Goal: Information Seeking & Learning: Compare options

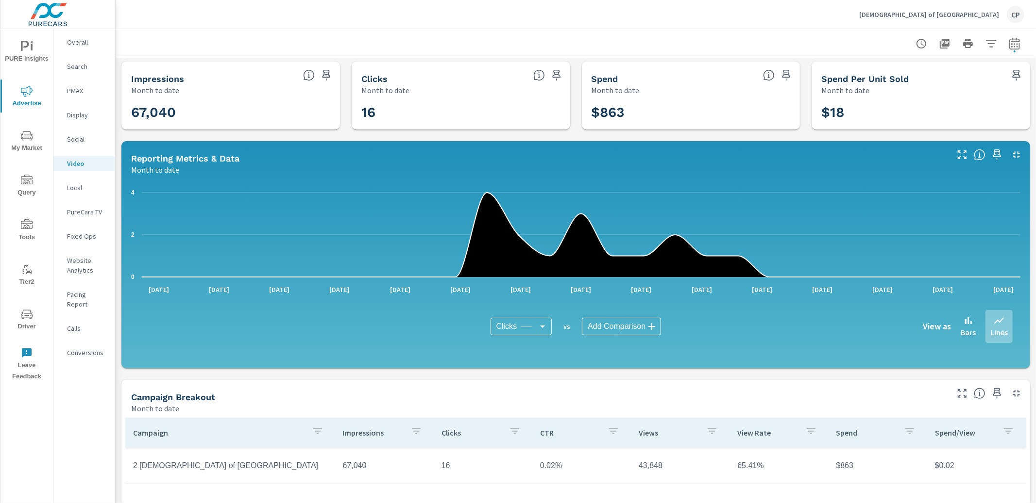
scroll to position [2, 0]
click at [36, 60] on span "PURE Insights" at bounding box center [26, 53] width 47 height 24
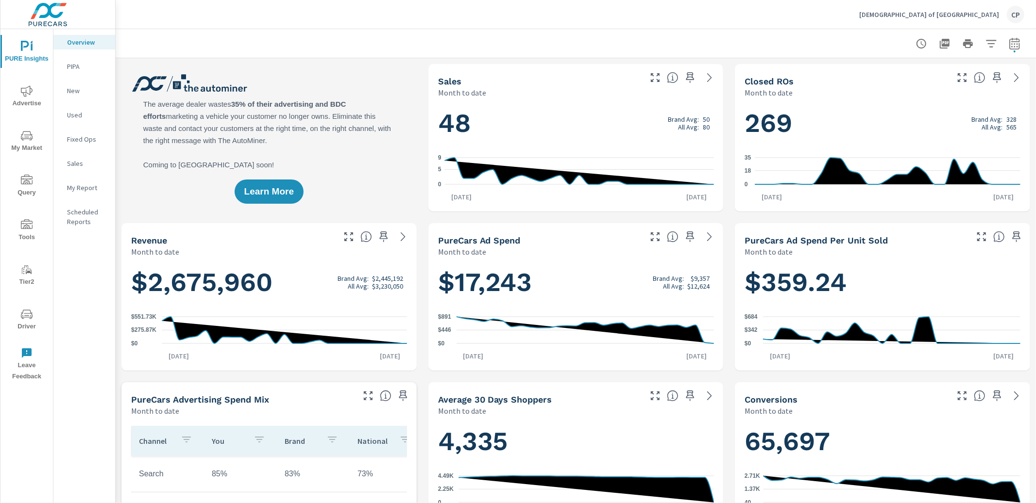
click at [1012, 44] on icon "button" at bounding box center [1014, 44] width 12 height 12
click at [941, 79] on select "Custom [DATE] Last week Last 7 days Last 14 days Last 30 days Last 45 days Last…" at bounding box center [936, 83] width 97 height 19
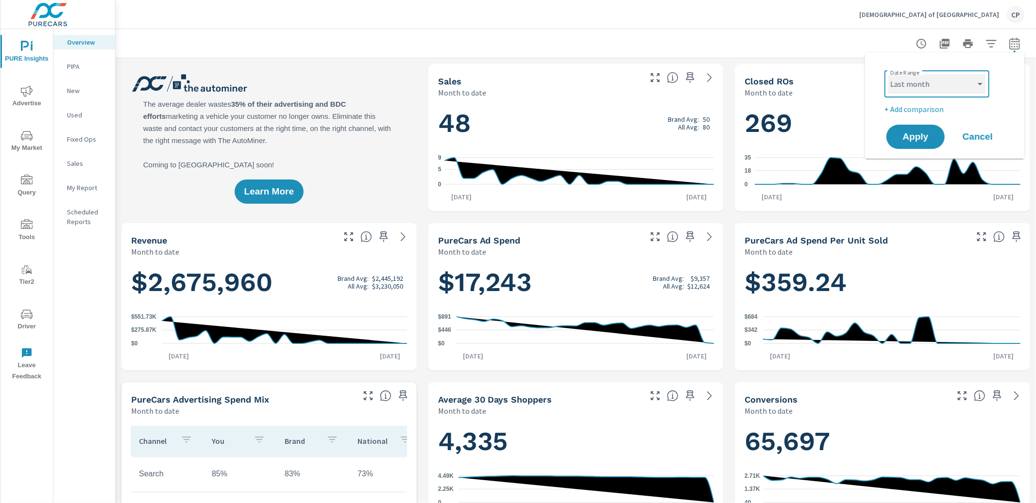
click at [888, 74] on select "Custom [DATE] Last week Last 7 days Last 14 days Last 30 days Last 45 days Last…" at bounding box center [936, 83] width 97 height 19
select select "Last month"
click at [907, 129] on button "Apply" at bounding box center [915, 136] width 60 height 25
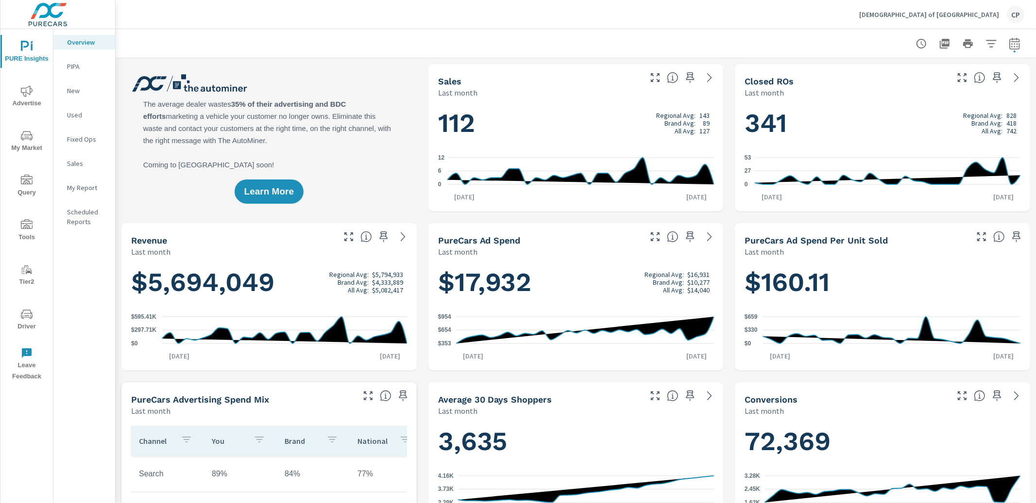
click at [1007, 46] on button "button" at bounding box center [1014, 43] width 19 height 19
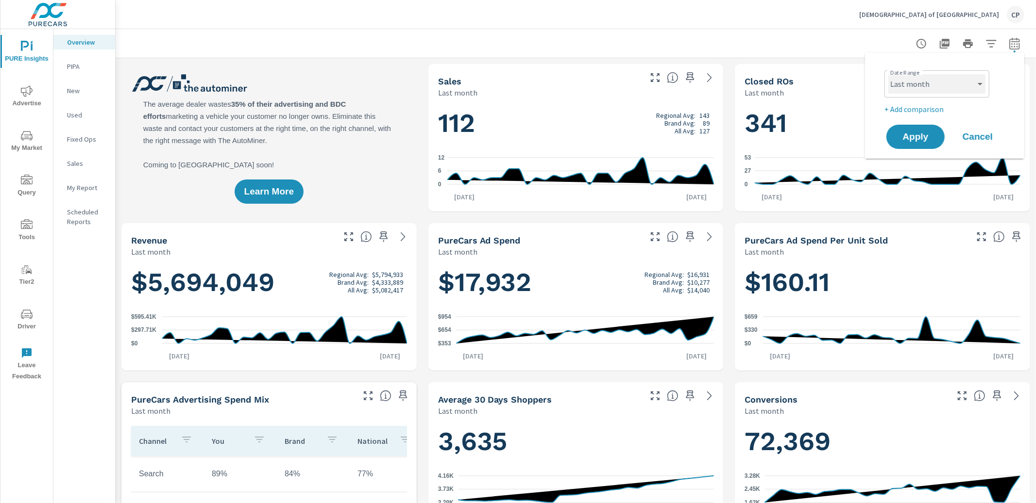
click at [937, 85] on select "Custom [DATE] Last week Last 7 days Last 14 days Last 30 days Last 45 days Last…" at bounding box center [936, 83] width 97 height 19
click at [888, 74] on select "Custom [DATE] Last week Last 7 days Last 14 days Last 30 days Last 45 days Last…" at bounding box center [936, 83] width 97 height 19
select select "Month to date"
click at [906, 133] on span "Apply" at bounding box center [915, 137] width 40 height 9
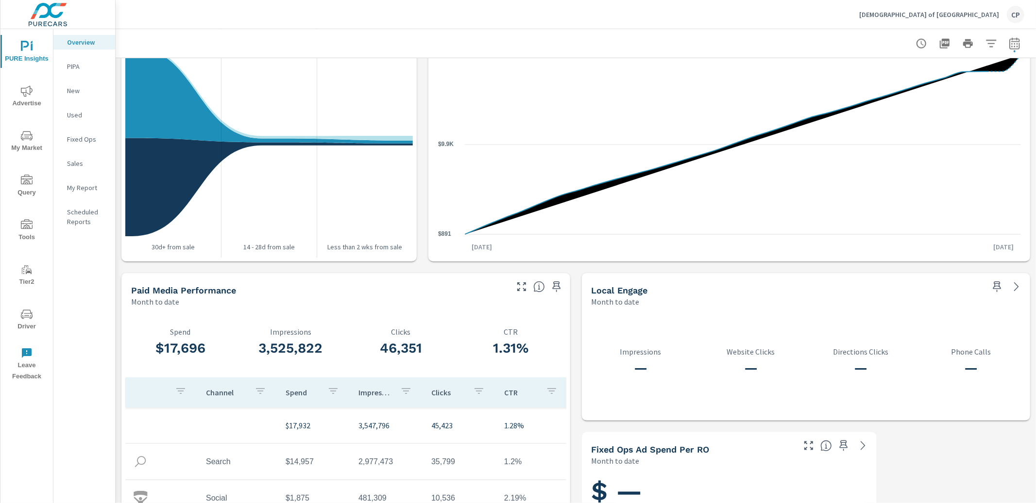
scroll to position [1147, 0]
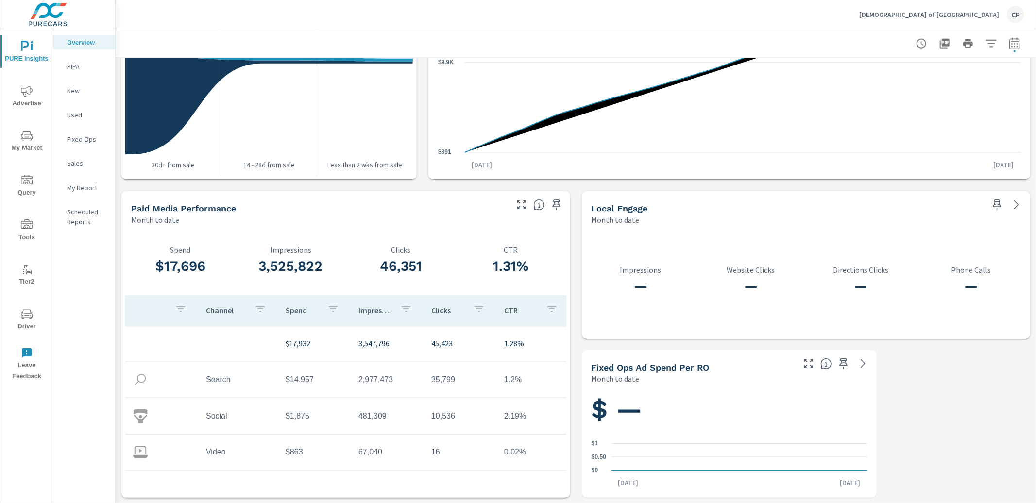
click at [39, 100] on span "Advertise" at bounding box center [26, 97] width 47 height 24
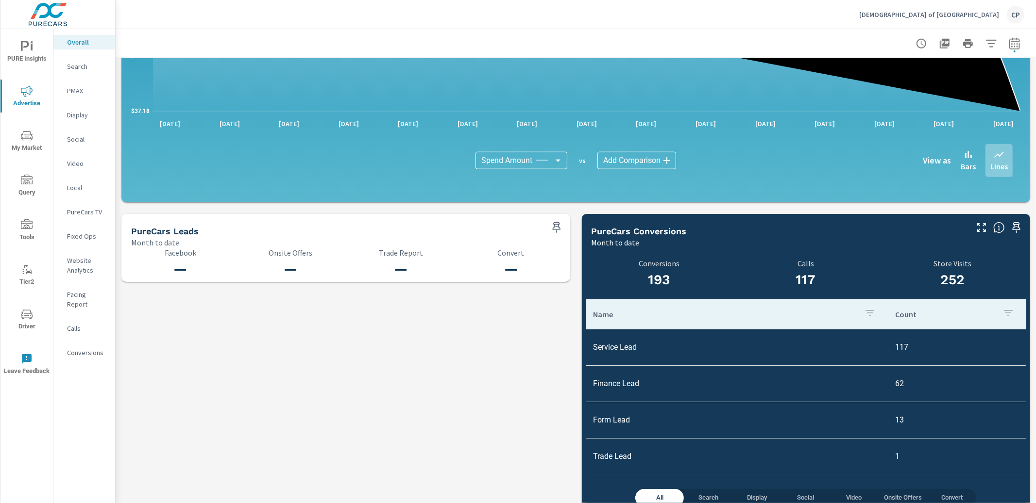
scroll to position [908, 0]
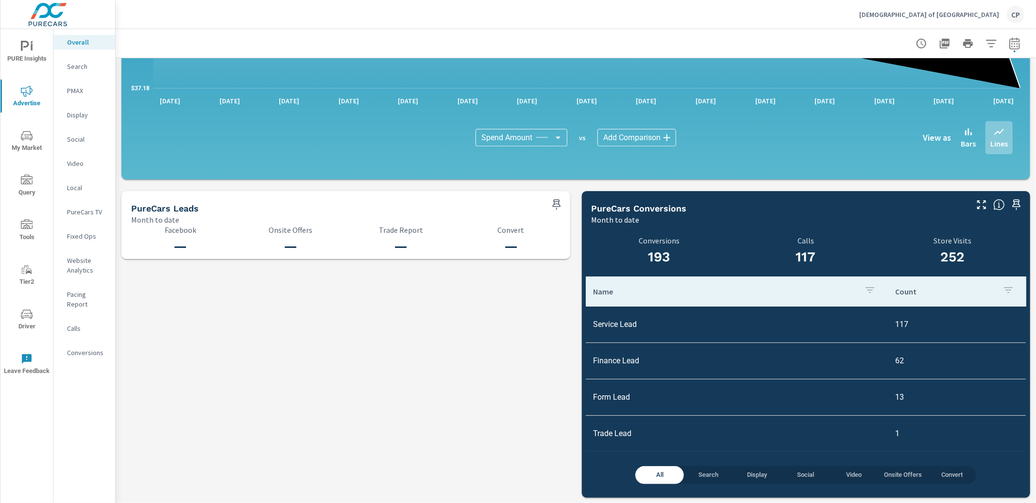
click at [93, 65] on p "Search" at bounding box center [87, 67] width 40 height 10
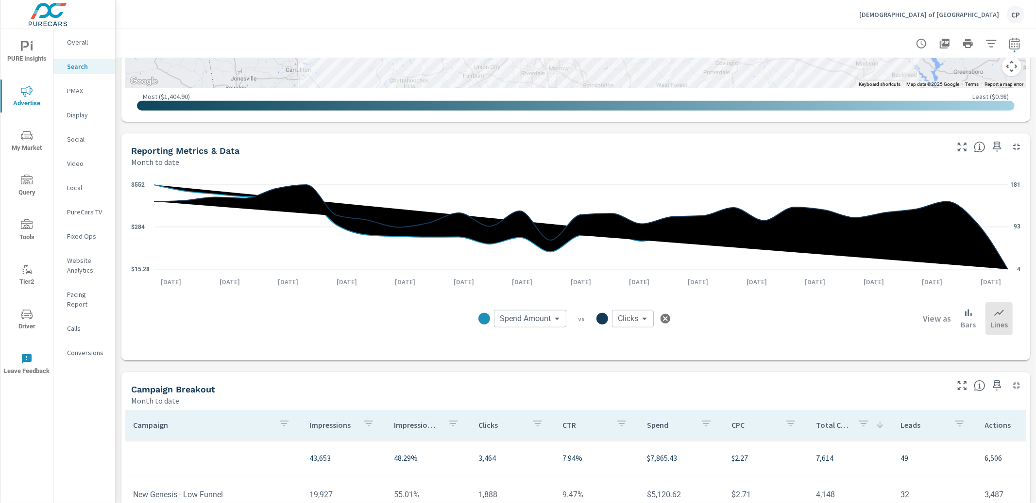
scroll to position [367, 0]
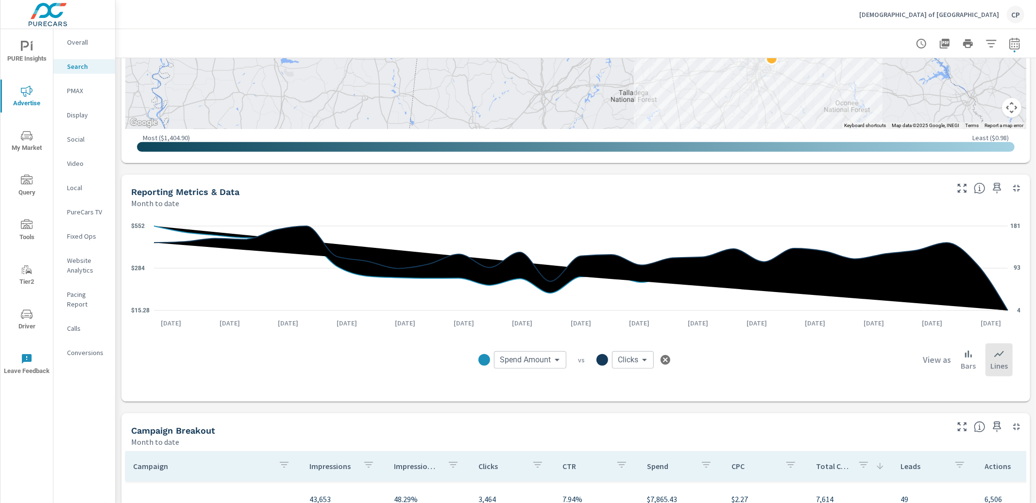
scroll to position [367, 0]
click at [1017, 40] on icon "button" at bounding box center [1014, 44] width 12 height 12
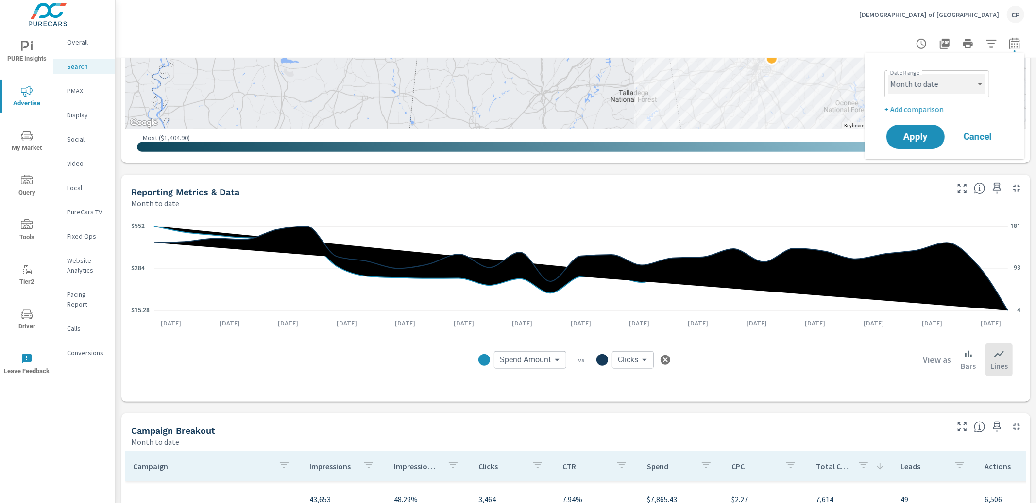
click at [941, 86] on select "Custom [DATE] Last week Last 7 days Last 14 days Last 30 days Last 45 days Last…" at bounding box center [936, 83] width 97 height 19
click at [888, 74] on select "Custom [DATE] Last week Last 7 days Last 14 days Last 30 days Last 45 days Last…" at bounding box center [936, 83] width 97 height 19
select select "Last month"
click at [925, 133] on span "Apply" at bounding box center [915, 137] width 40 height 9
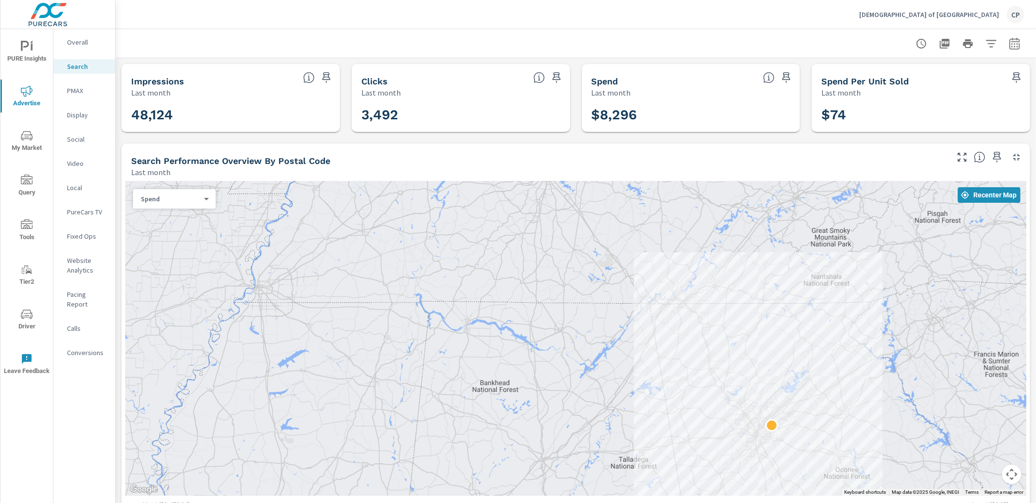
click at [1019, 52] on div at bounding box center [967, 43] width 113 height 19
click at [1019, 47] on icon "button" at bounding box center [1014, 43] width 10 height 12
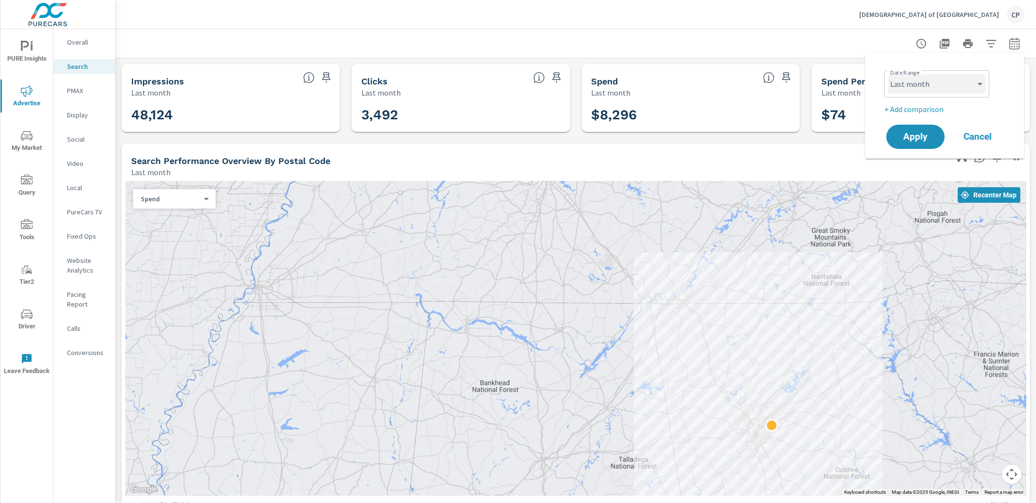
click at [929, 88] on select "Custom [DATE] Last week Last 7 days Last 14 days Last 30 days Last 45 days Last…" at bounding box center [936, 83] width 97 height 19
click at [931, 90] on select "Custom [DATE] Last week Last 7 days Last 14 days Last 30 days Last 45 days Last…" at bounding box center [936, 83] width 97 height 19
click at [920, 74] on select "Custom [DATE] Last week Last 7 days Last 14 days Last 30 days Last 45 days Last…" at bounding box center [936, 83] width 97 height 19
click at [888, 74] on select "Custom [DATE] Last week Last 7 days Last 14 days Last 30 days Last 45 days Last…" at bounding box center [936, 83] width 97 height 19
select select "custom"
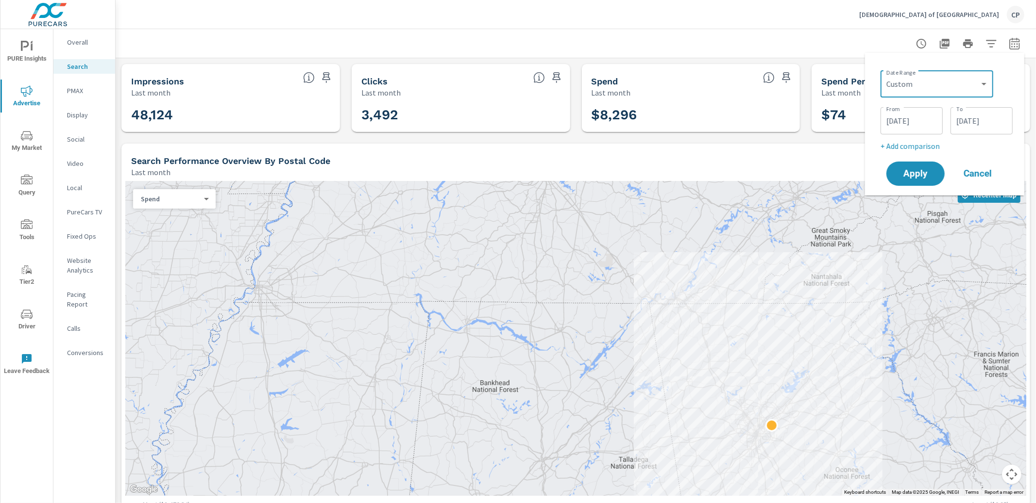
click at [80, 36] on div "Overall" at bounding box center [84, 42] width 62 height 15
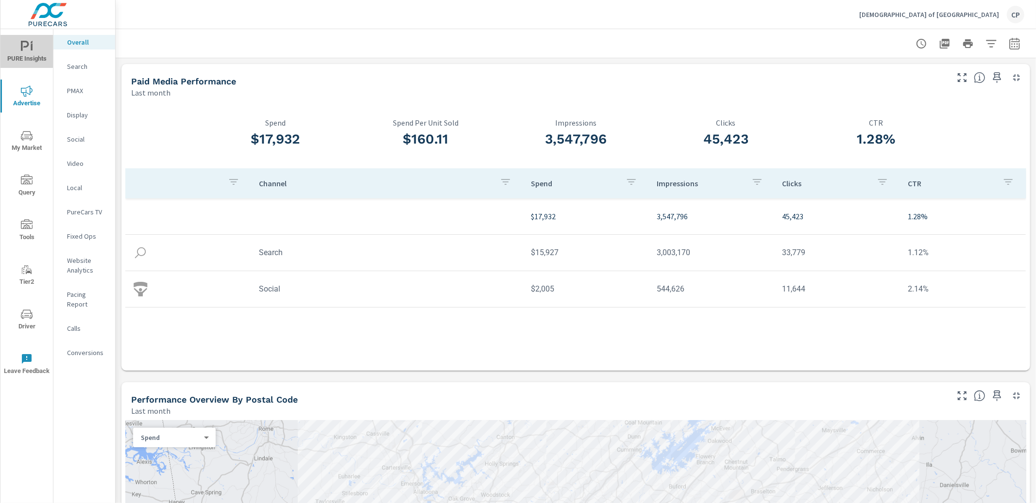
drag, startPoint x: 36, startPoint y: 56, endPoint x: 44, endPoint y: 58, distance: 8.1
click at [42, 57] on span "PURE Insights" at bounding box center [26, 53] width 47 height 24
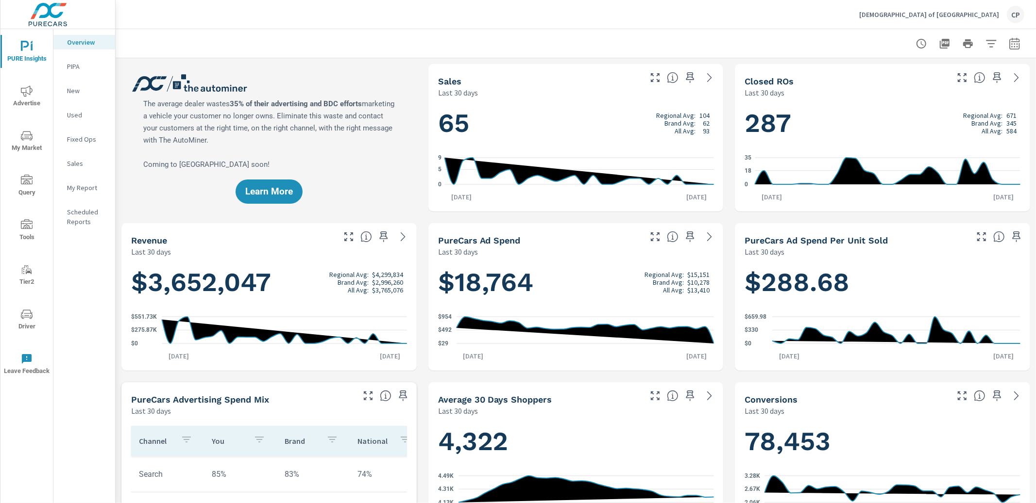
click at [1007, 39] on button "button" at bounding box center [1014, 43] width 19 height 19
click at [967, 74] on div "Custom [DATE] Last week Last 7 days Last 14 days Last 30 days Last 45 days Last…" at bounding box center [936, 83] width 105 height 27
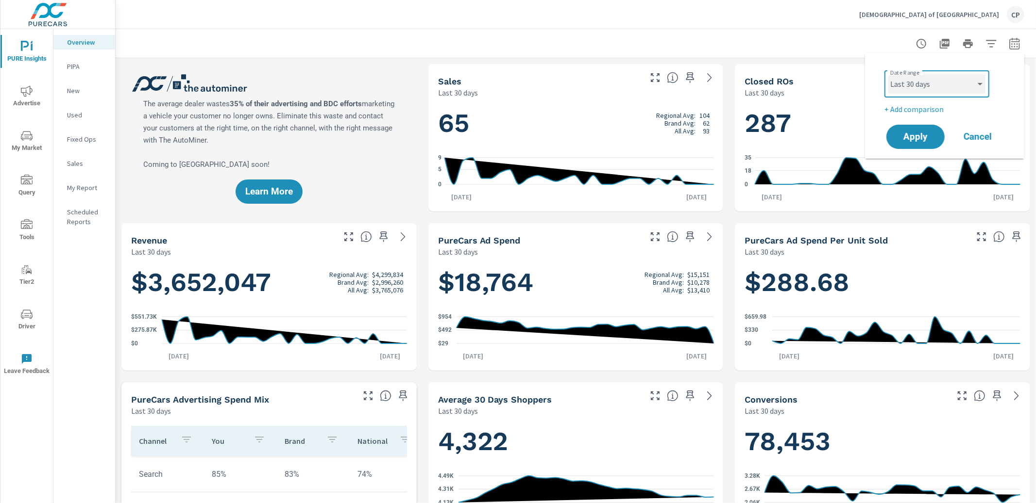
click at [963, 81] on select "Custom [DATE] Last week Last 7 days Last 14 days Last 30 days Last 45 days Last…" at bounding box center [936, 83] width 97 height 19
click at [888, 74] on select "Custom [DATE] Last week Last 7 days Last 14 days Last 30 days Last 45 days Last…" at bounding box center [936, 83] width 97 height 19
select select "Last month"
drag, startPoint x: 923, startPoint y: 131, endPoint x: 950, endPoint y: 129, distance: 26.8
click at [923, 133] on span "Apply" at bounding box center [915, 137] width 39 height 9
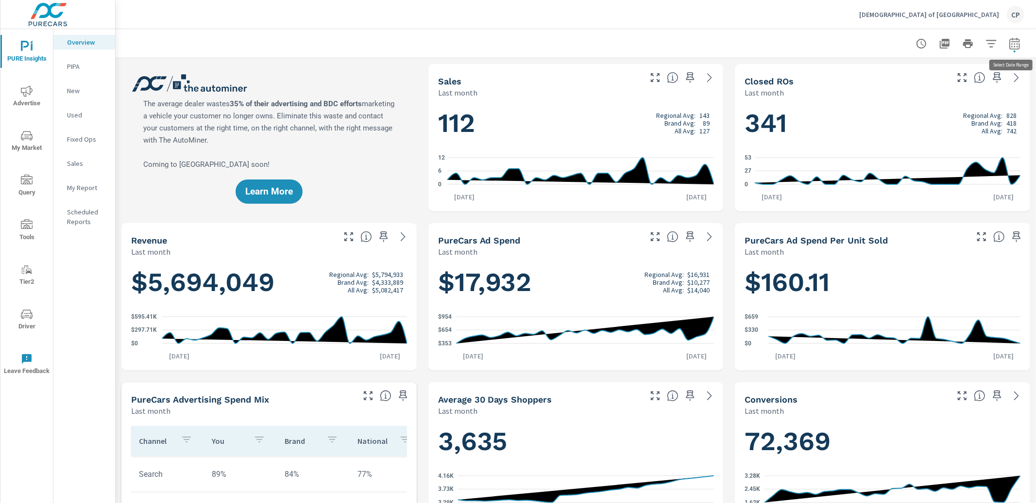
click at [1012, 46] on icon "button" at bounding box center [1014, 44] width 12 height 12
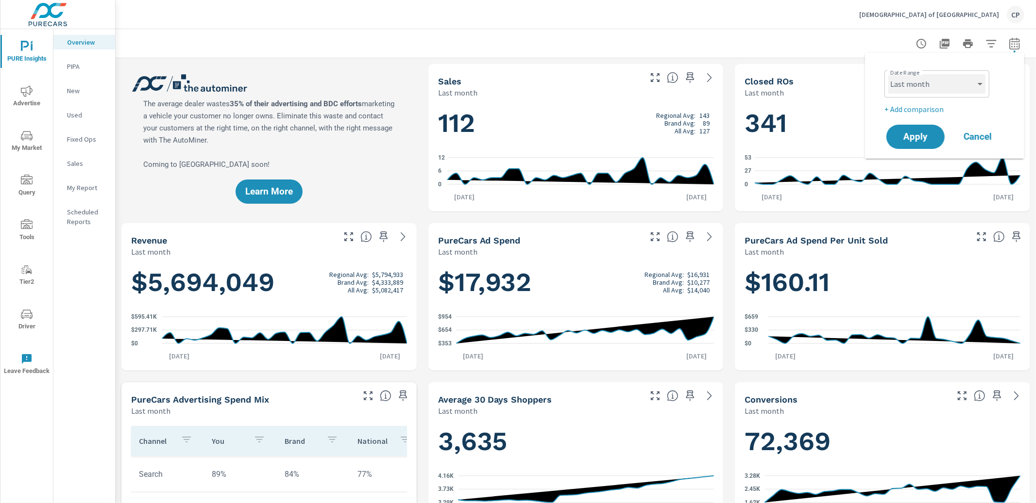
click at [953, 83] on select "Custom [DATE] Last week Last 7 days Last 14 days Last 30 days Last 45 days Last…" at bounding box center [936, 83] width 97 height 19
click at [888, 74] on select "Custom [DATE] Last week Last 7 days Last 14 days Last 30 days Last 45 days Last…" at bounding box center [936, 83] width 97 height 19
select select "Month to date"
click at [909, 126] on button "Apply" at bounding box center [915, 136] width 60 height 25
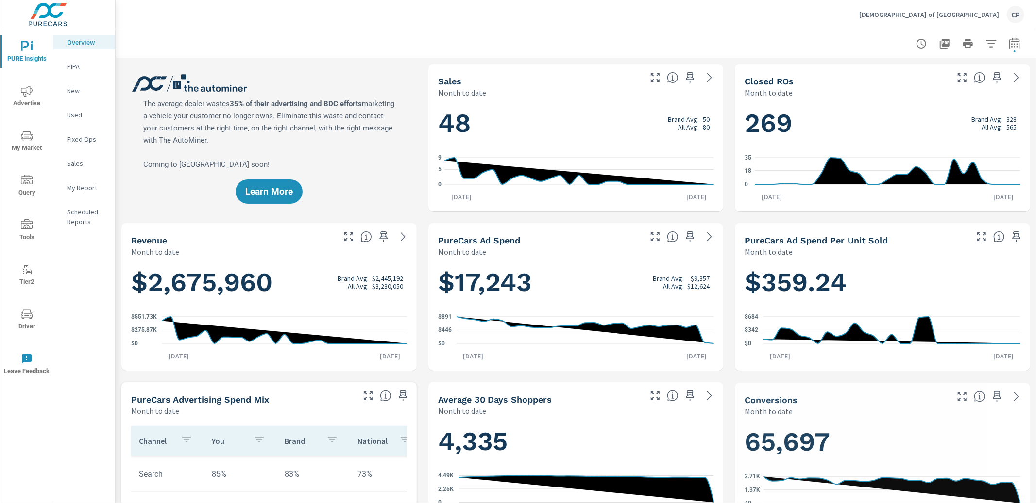
click at [1022, 44] on button "button" at bounding box center [1014, 43] width 19 height 19
select select "Month to date"
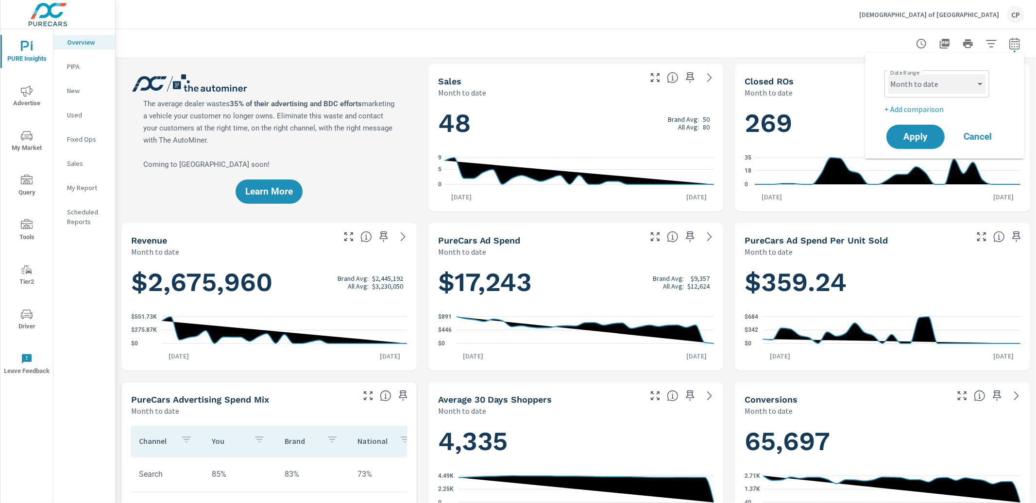
click at [902, 92] on select "Custom [DATE] Last week Last 7 days Last 14 days Last 30 days Last 45 days Last…" at bounding box center [936, 83] width 97 height 19
click at [954, 85] on select "Custom [DATE] Last week Last 7 days Last 14 days Last 30 days Last 45 days Last…" at bounding box center [936, 83] width 97 height 19
click at [935, 105] on p "+ Add comparison" at bounding box center [946, 109] width 124 height 12
select select "Previous period"
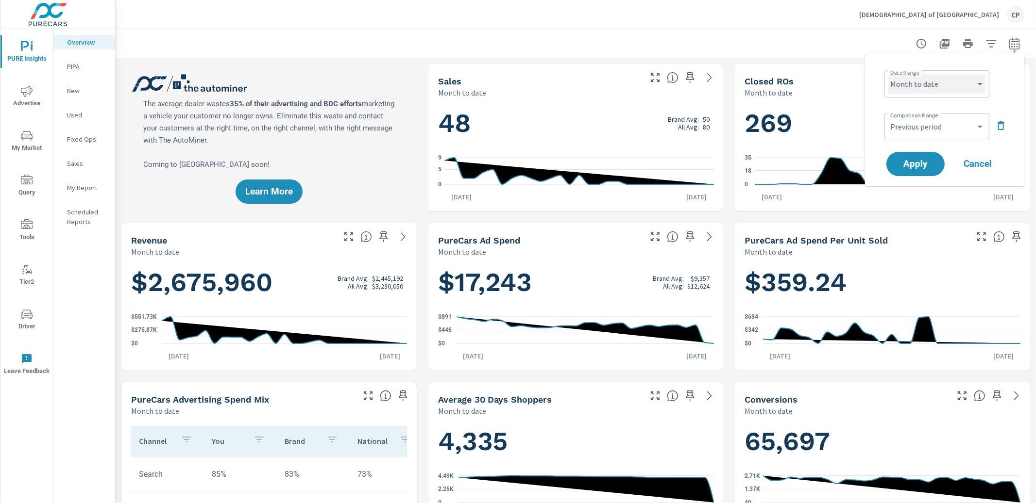
click at [942, 85] on select "Custom [DATE] Last week Last 7 days Last 14 days Last 30 days Last 45 days Last…" at bounding box center [936, 83] width 97 height 19
click at [956, 80] on select "Custom [DATE] Last week Last 7 days Last 14 days Last 30 days Last 45 days Last…" at bounding box center [936, 83] width 97 height 19
click at [888, 74] on select "Custom [DATE] Last week Last 7 days Last 14 days Last 30 days Last 45 days Last…" at bounding box center [936, 83] width 97 height 19
select select "custom"
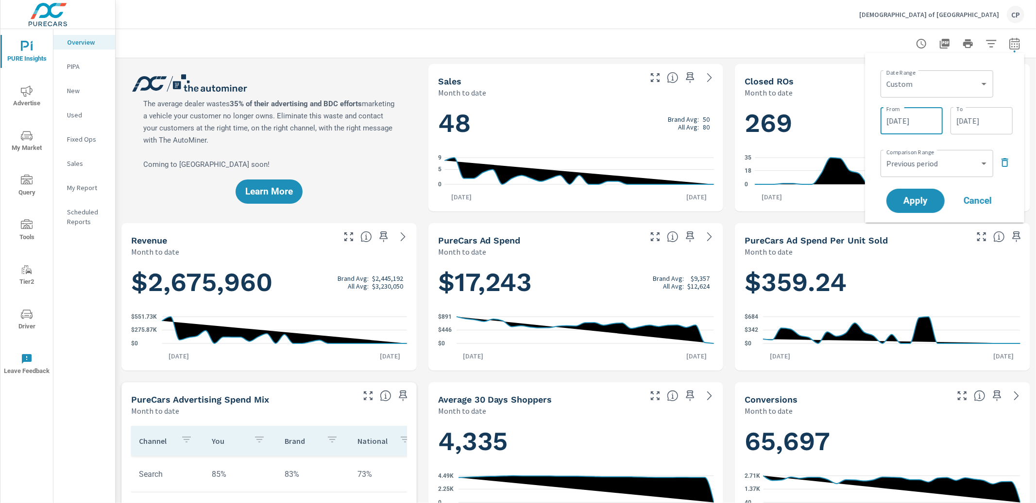
click at [921, 123] on input "[DATE]" at bounding box center [911, 120] width 54 height 19
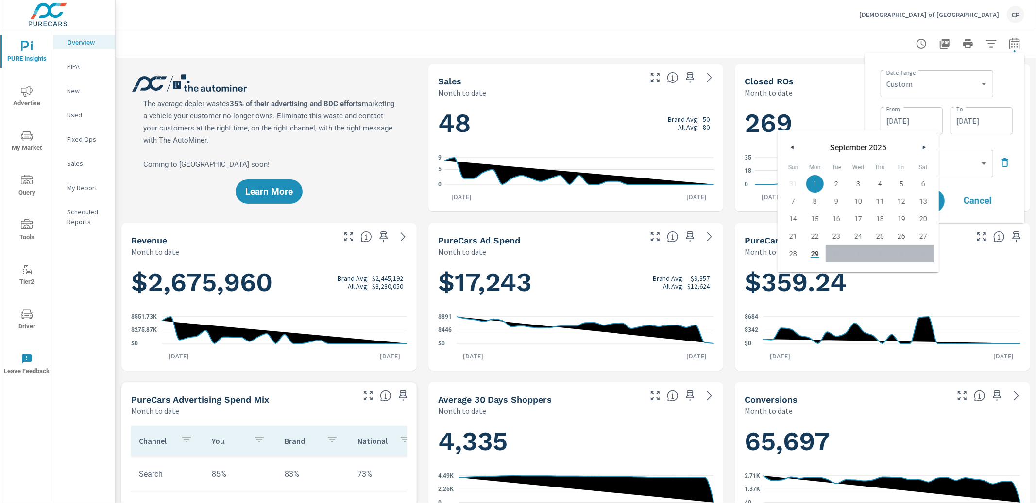
click at [794, 148] on button "button" at bounding box center [793, 148] width 12 height 12
click at [832, 179] on span "1" at bounding box center [836, 184] width 22 height 13
type input "[DATE]"
click at [971, 119] on input "[DATE]" at bounding box center [981, 120] width 54 height 19
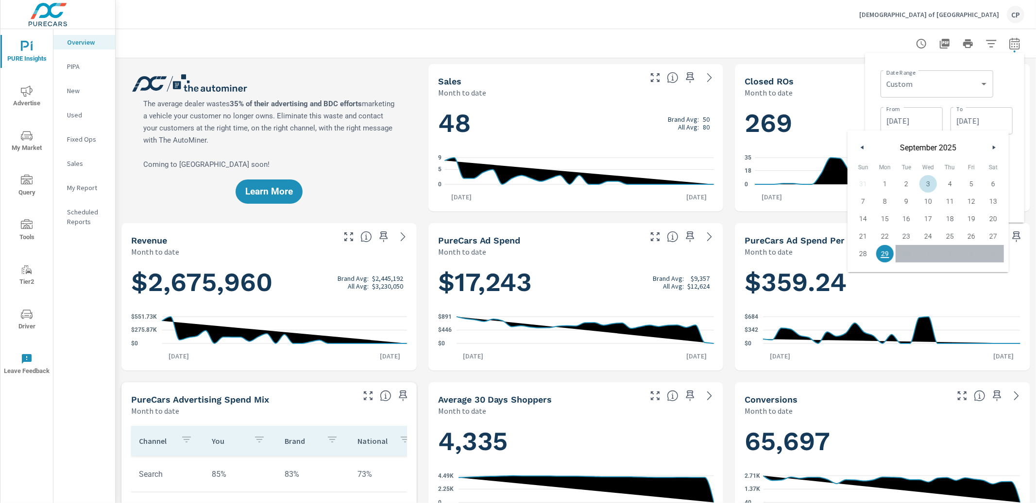
click at [859, 147] on icon "button" at bounding box center [860, 148] width 5 height 4
click at [948, 252] on span "31" at bounding box center [950, 254] width 22 height 13
type input "[DATE]"
click at [1017, 176] on div "Date Range Custom [DATE] Last week Last 7 days Last 14 days Last 30 days Last 4…" at bounding box center [944, 138] width 159 height 170
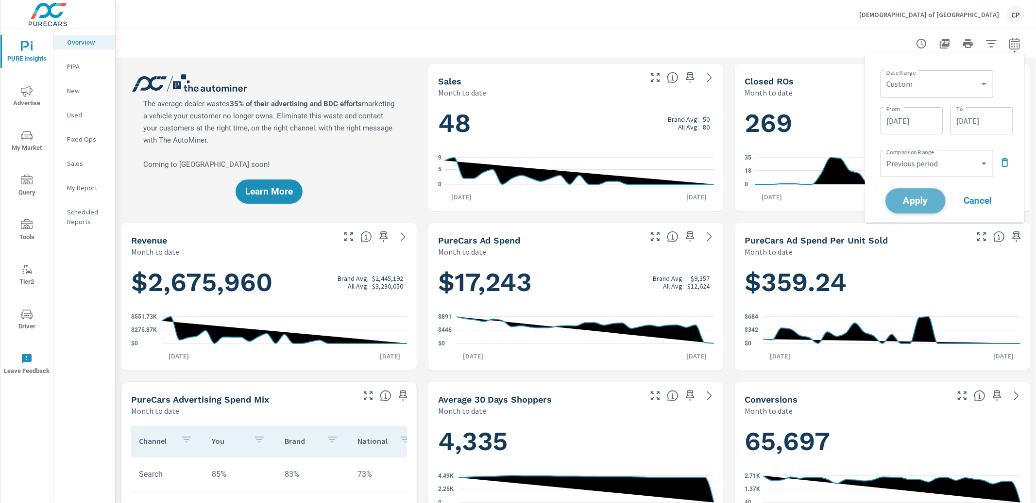
drag, startPoint x: 933, startPoint y: 202, endPoint x: 924, endPoint y: 203, distance: 8.9
click at [931, 203] on span "Apply" at bounding box center [915, 201] width 40 height 9
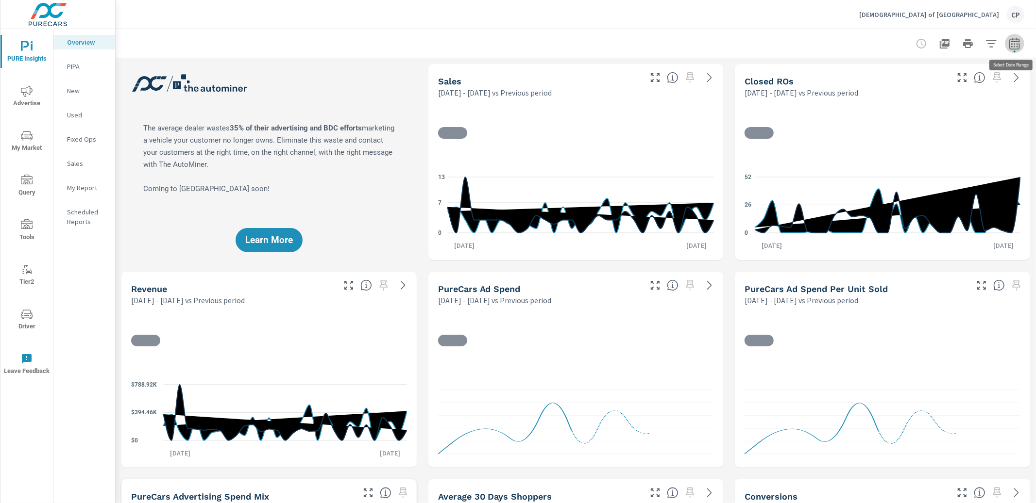
click at [1019, 43] on icon "button" at bounding box center [1014, 43] width 10 height 12
select select "Previous period"
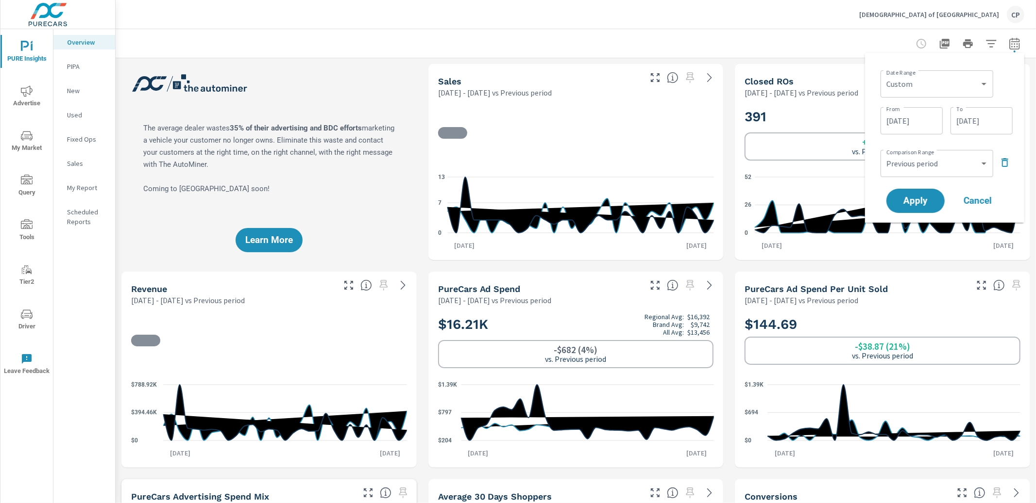
click at [999, 157] on icon "button" at bounding box center [1005, 163] width 12 height 12
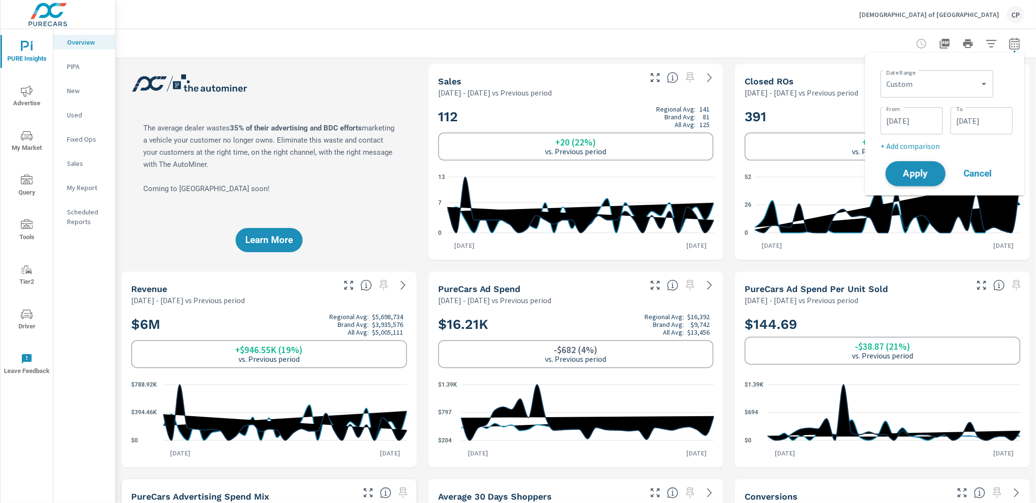
click at [922, 174] on span "Apply" at bounding box center [915, 173] width 40 height 9
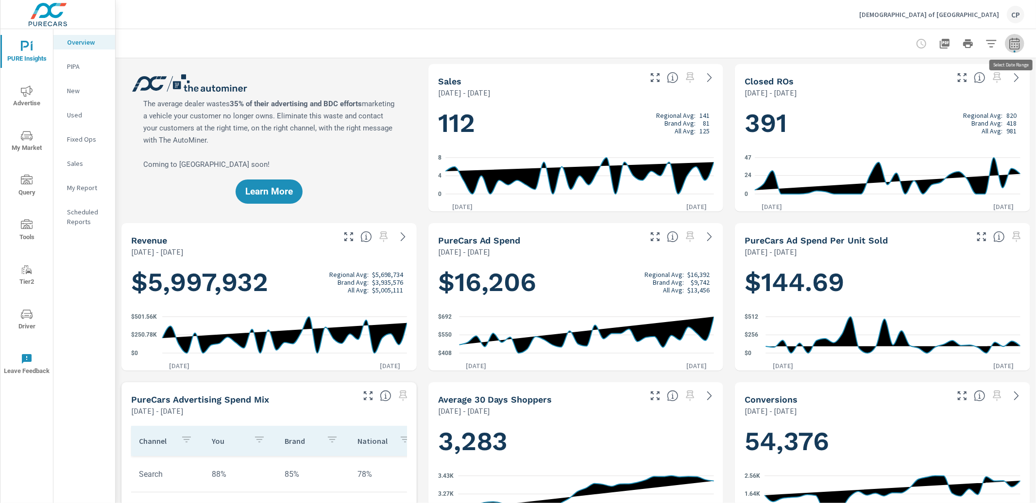
click at [1012, 45] on icon "button" at bounding box center [1014, 44] width 12 height 12
